Goal: Use online tool/utility: Utilize a website feature to perform a specific function

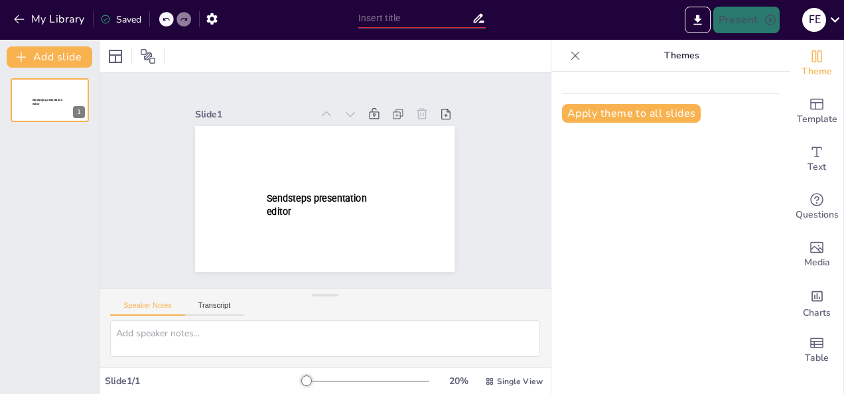
type input "New Sendsteps"
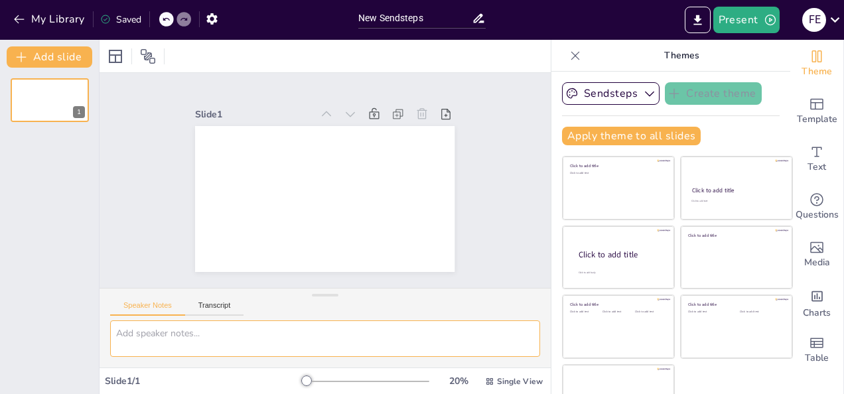
click at [163, 342] on textarea at bounding box center [325, 338] width 430 height 36
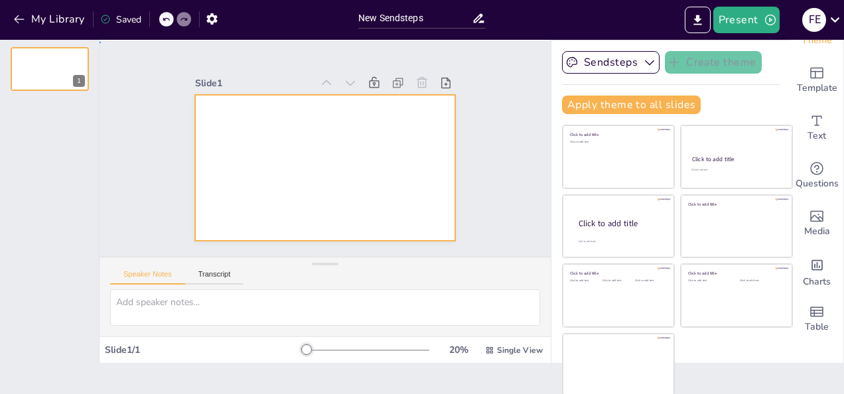
click at [243, 131] on div at bounding box center [324, 168] width 259 height 146
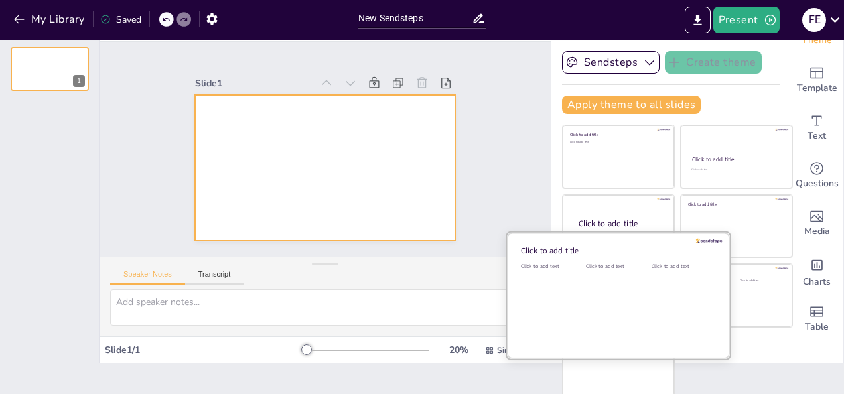
click at [614, 300] on div "Click to add text" at bounding box center [616, 304] width 60 height 82
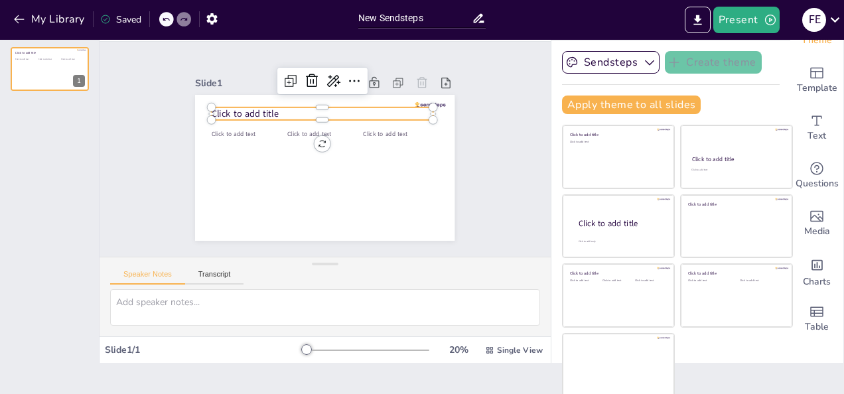
click at [225, 107] on span "Click to add title" at bounding box center [245, 113] width 67 height 13
click at [349, 80] on icon at bounding box center [354, 81] width 11 height 2
click at [245, 107] on span "Click to add title" at bounding box center [245, 113] width 67 height 13
click at [245, 107] on span "Click to add title" at bounding box center [247, 113] width 67 height 13
type input "45"
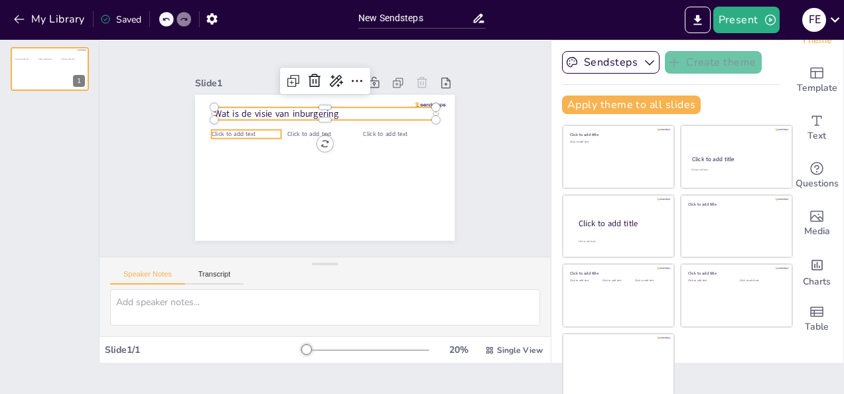
click at [228, 130] on span "Click to add text" at bounding box center [234, 134] width 44 height 9
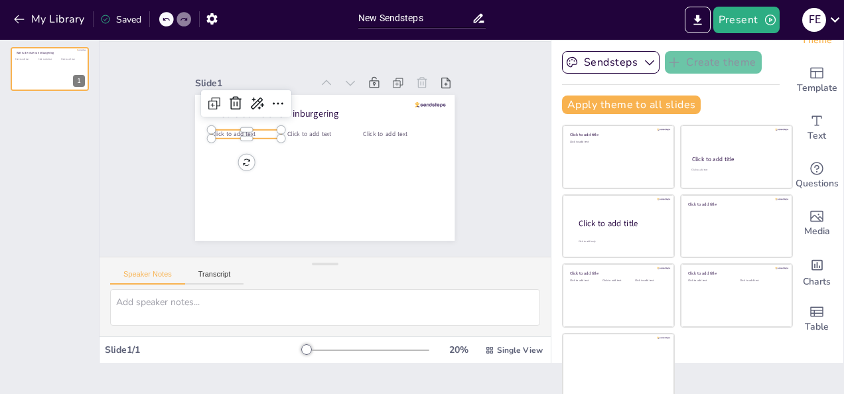
click at [251, 130] on p "Click to add text" at bounding box center [247, 134] width 70 height 9
click at [251, 95] on div "Wat is de visie van inburgering Click to add text Click to add text Click to ad…" at bounding box center [324, 95] width 259 height 0
click at [250, 134] on p "Click to add text" at bounding box center [249, 138] width 70 height 9
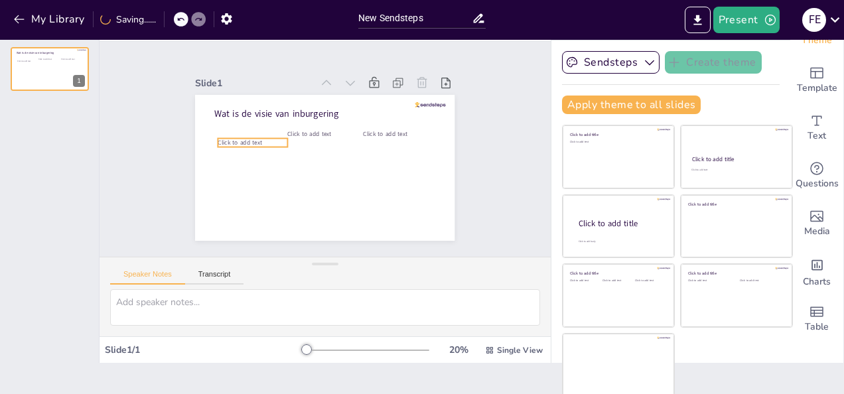
click at [250, 95] on div "Wat is de visie van inburgering Click to add text Click to add text Click to ad…" at bounding box center [324, 95] width 259 height 0
click at [249, 139] on p "Click to add text" at bounding box center [253, 143] width 70 height 9
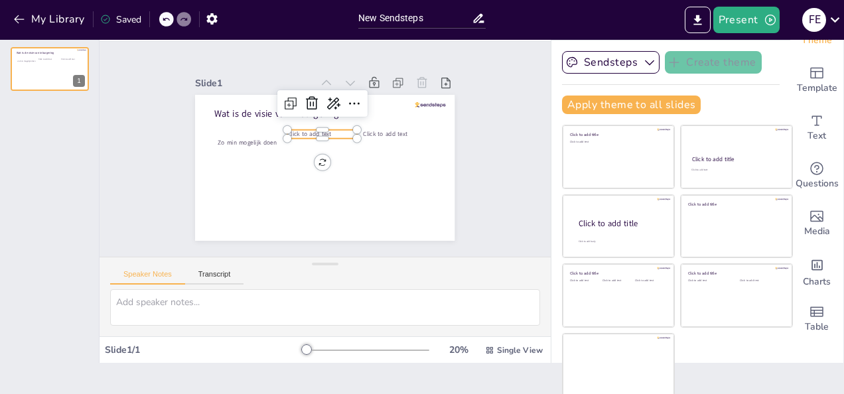
type input "45"
click at [321, 130] on p "Click to add text" at bounding box center [322, 134] width 70 height 9
click at [321, 134] on p "Click to add text" at bounding box center [325, 138] width 70 height 9
type input "45"
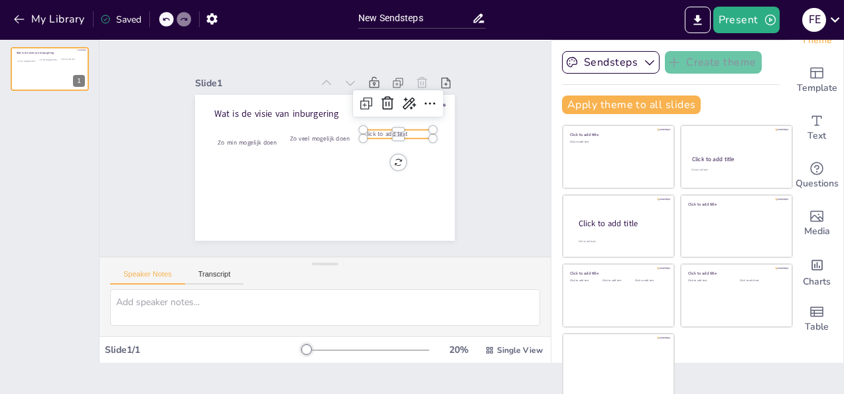
click at [417, 126] on div "Wat is de visie van inburgering Zo min mogelijk doen Zo veel mogelijk doen Clic…" at bounding box center [324, 168] width 259 height 146
click at [398, 130] on p "Click to add text" at bounding box center [398, 134] width 70 height 9
click at [398, 134] on p "Click to add text" at bounding box center [401, 138] width 70 height 9
click at [398, 129] on div at bounding box center [401, 128] width 70 height 11
click at [398, 134] on p "Click to add text" at bounding box center [401, 138] width 70 height 9
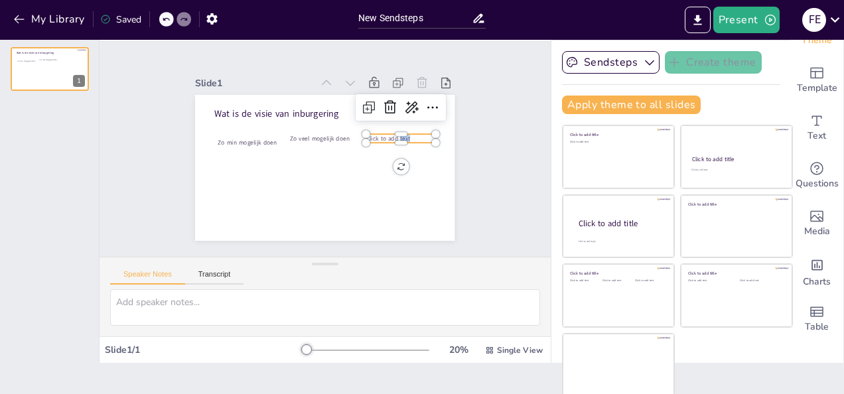
click at [398, 134] on p "Click to add text" at bounding box center [401, 138] width 70 height 9
click at [127, 15] on div "Saved" at bounding box center [120, 19] width 41 height 13
click at [643, 62] on icon "button" at bounding box center [649, 62] width 13 height 13
click at [750, 25] on button "Present" at bounding box center [746, 20] width 66 height 27
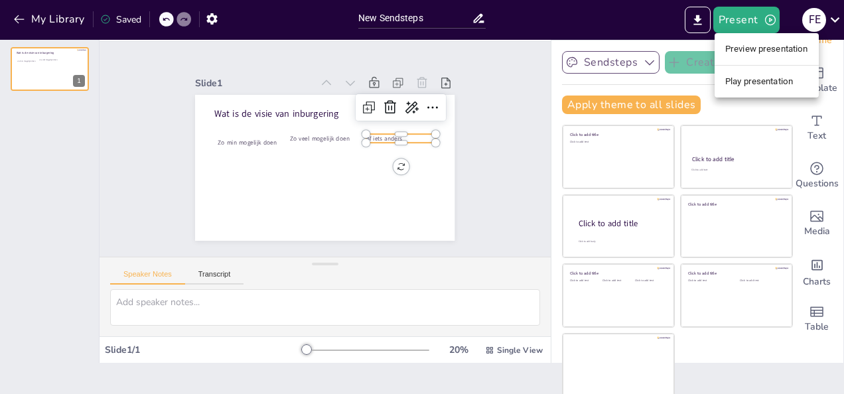
click at [747, 94] on ul "Preview presentation Play presentation" at bounding box center [766, 65] width 104 height 64
click at [749, 86] on li "Play presentation" at bounding box center [766, 81] width 104 height 21
